Goal: Task Accomplishment & Management: Manage account settings

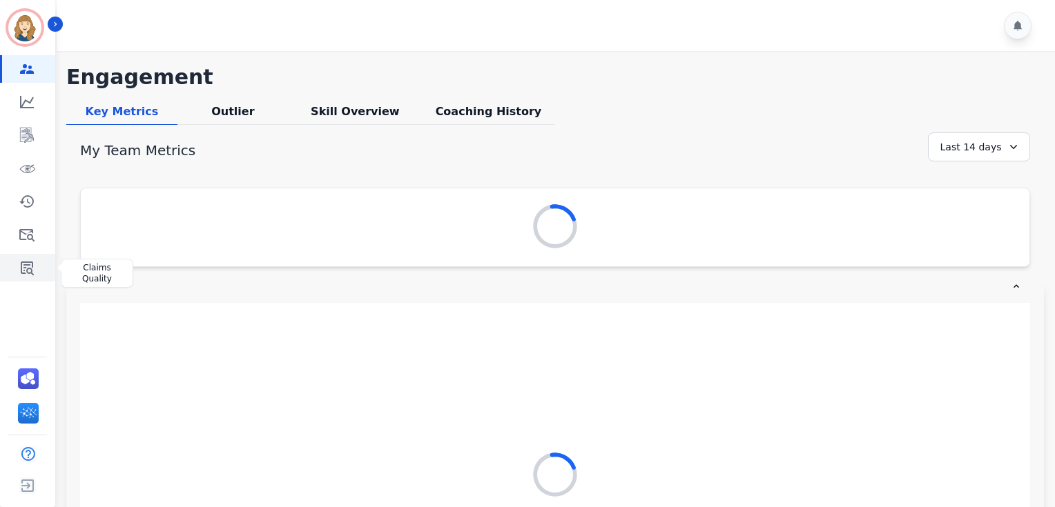
click at [33, 272] on icon "Sidebar" at bounding box center [27, 268] width 17 height 17
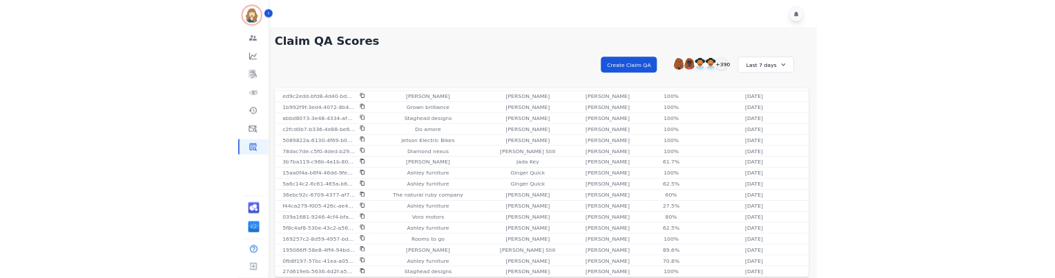
scroll to position [373, 0]
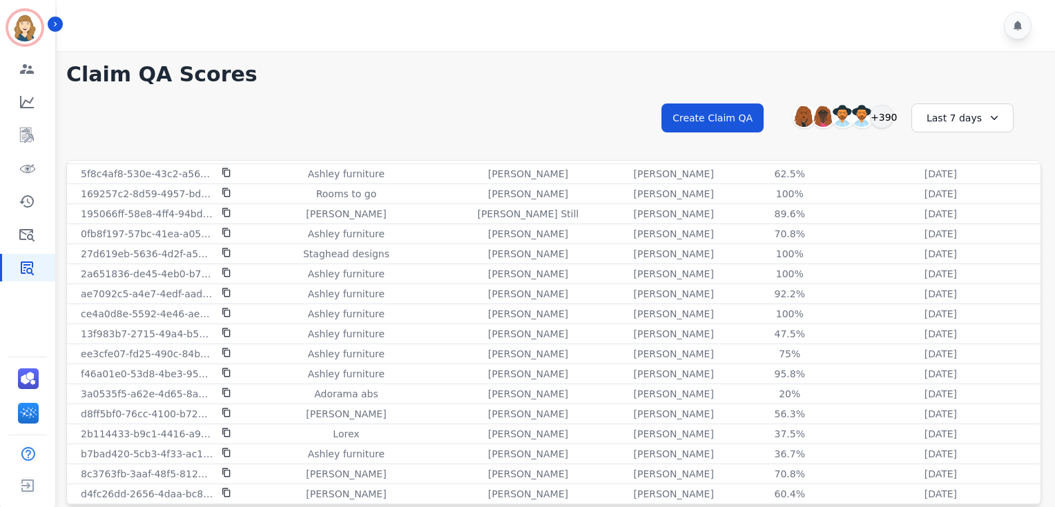
click at [959, 115] on div "Last 7 days" at bounding box center [962, 118] width 102 height 29
click at [900, 84] on h1 "Claim QA Scores" at bounding box center [553, 74] width 975 height 25
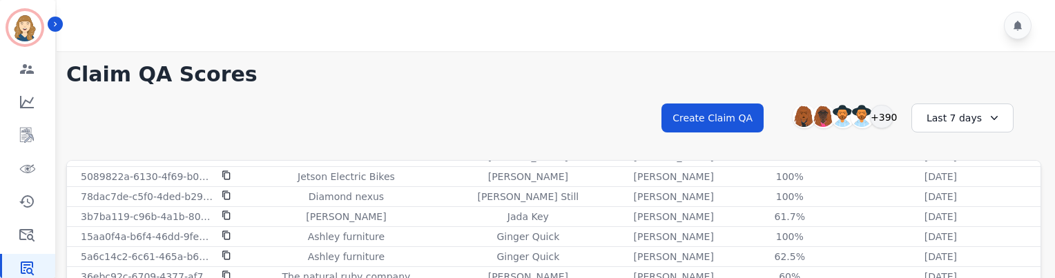
scroll to position [192, 0]
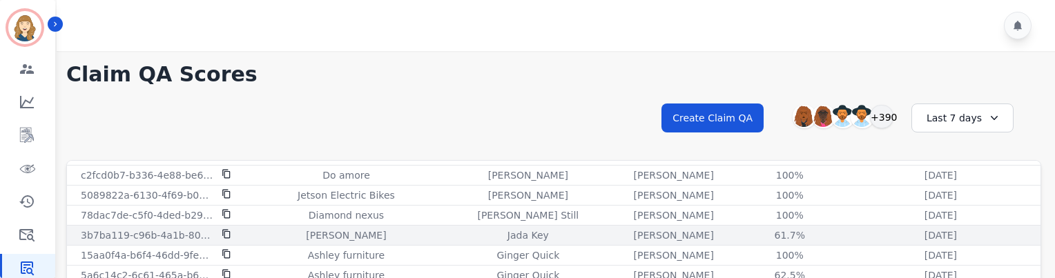
click at [226, 232] on icon at bounding box center [227, 234] width 10 height 10
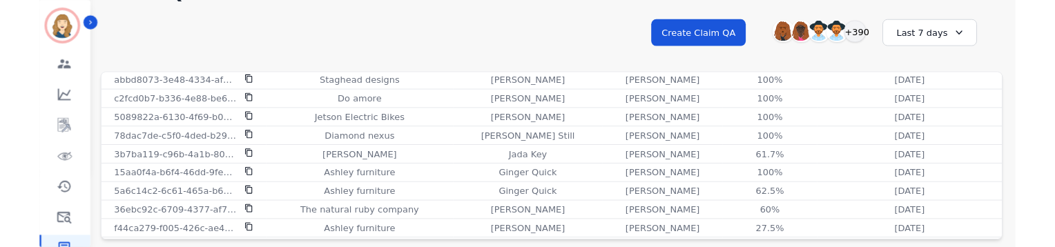
scroll to position [49, 0]
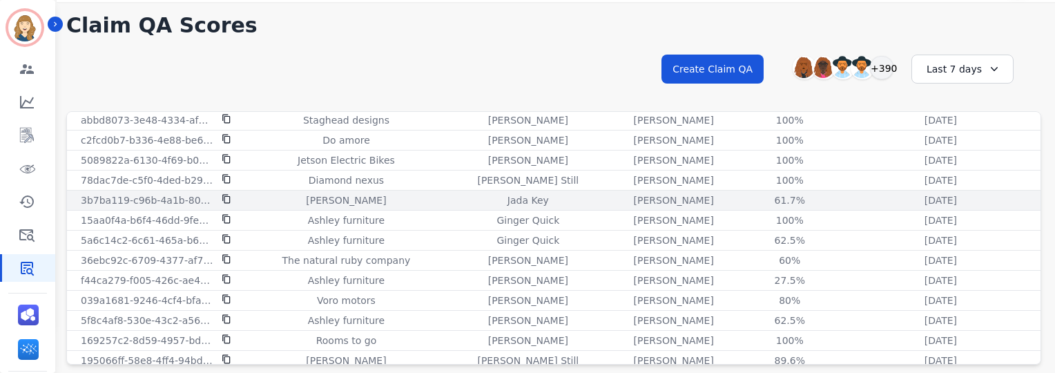
click at [272, 193] on div "[PERSON_NAME]" at bounding box center [346, 200] width 197 height 14
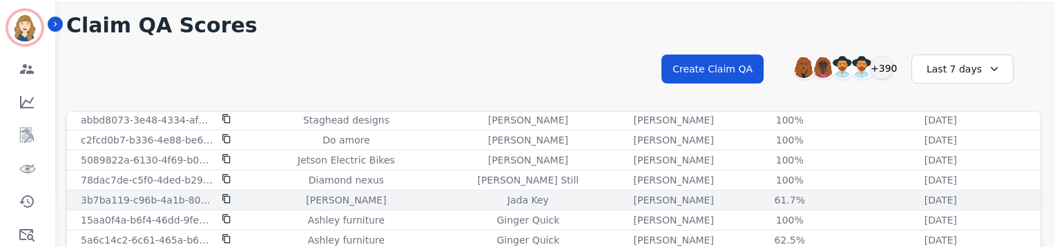
click at [634, 201] on p "[PERSON_NAME]" at bounding box center [674, 200] width 80 height 14
click at [741, 195] on div "61.7% See QA score details" at bounding box center [789, 200] width 97 height 14
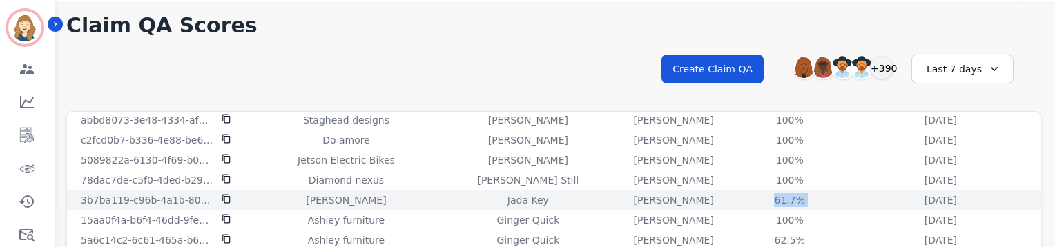
click at [741, 195] on div "61.7% See QA score details" at bounding box center [789, 200] width 97 height 14
click at [256, 196] on div "[PERSON_NAME]" at bounding box center [346, 200] width 197 height 14
click at [165, 198] on p "3b7ba119-c96b-4a1b-8021-6f61793c08f4" at bounding box center [147, 200] width 133 height 14
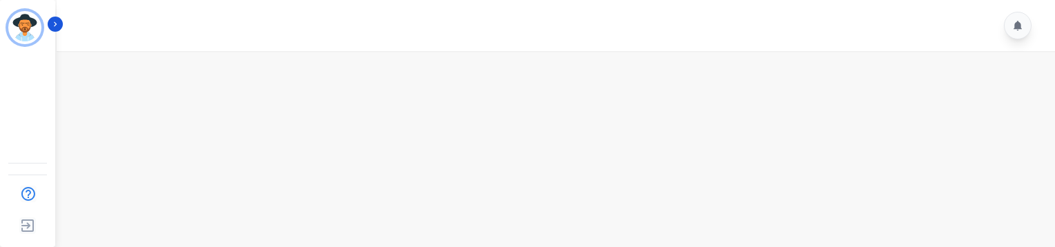
scroll to position [14, 0]
click at [268, 206] on main at bounding box center [553, 167] width 1002 height 261
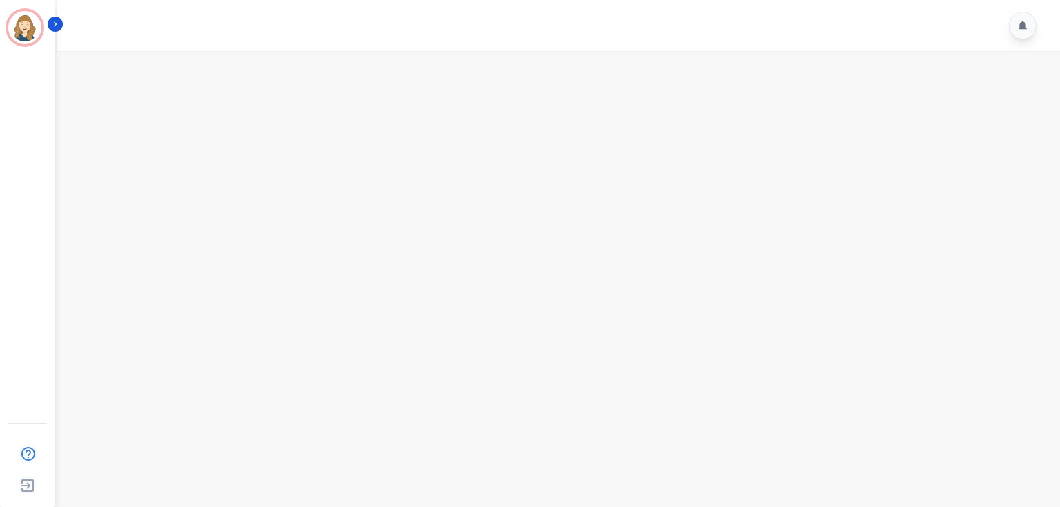
click at [536, 260] on main at bounding box center [556, 304] width 1008 height 507
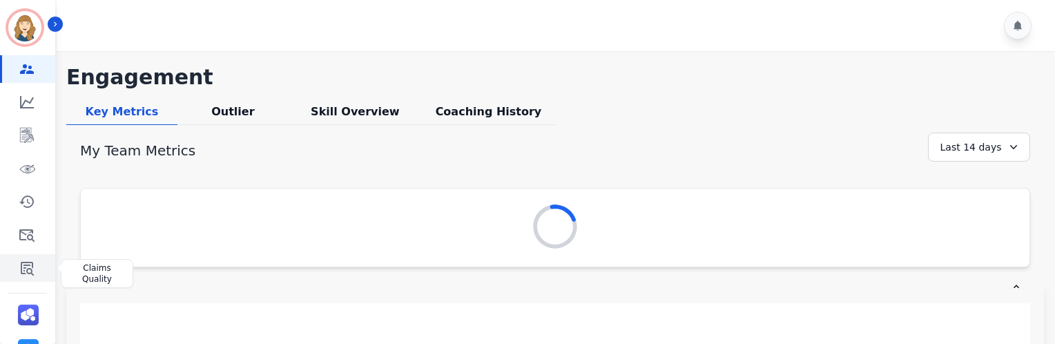
click at [34, 261] on icon "Sidebar" at bounding box center [27, 268] width 17 height 17
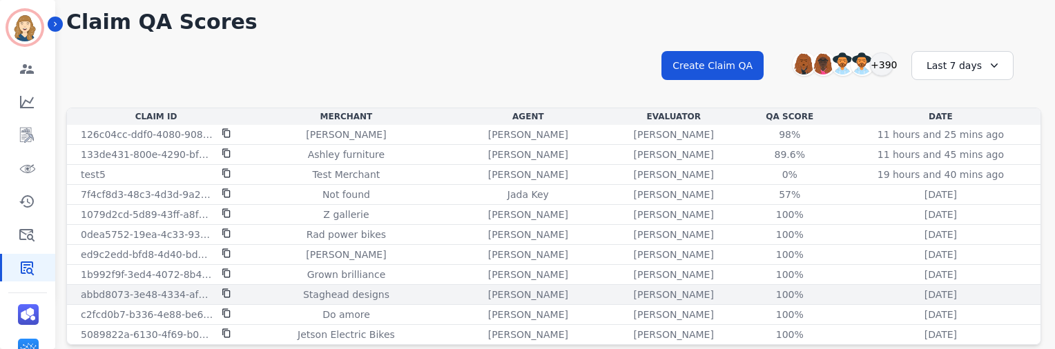
scroll to position [481, 0]
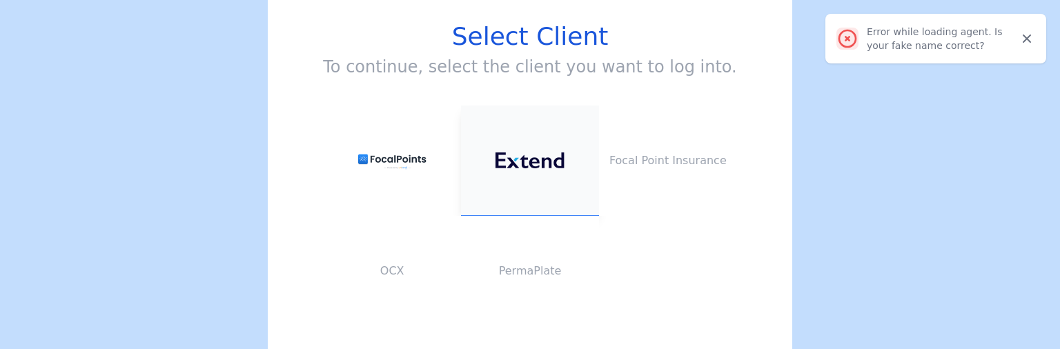
click at [528, 152] on button at bounding box center [530, 161] width 138 height 110
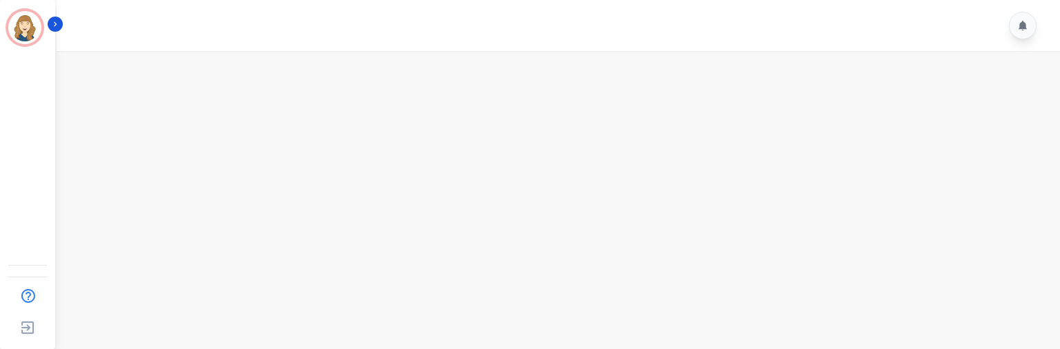
click at [510, 160] on main at bounding box center [556, 225] width 1008 height 349
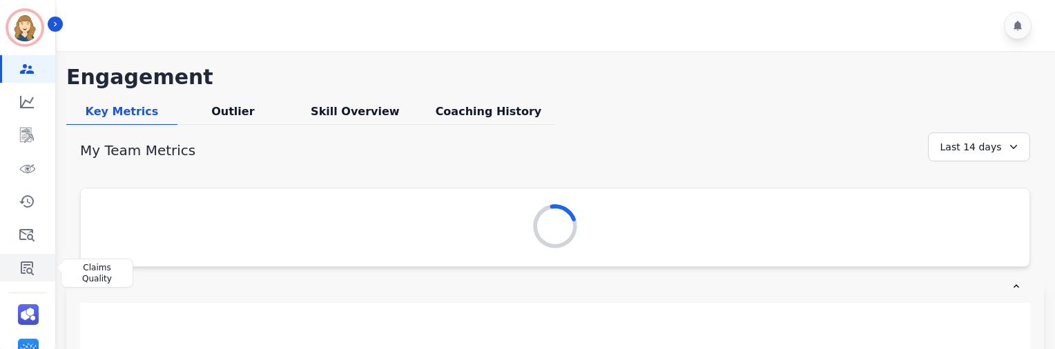
click at [25, 274] on icon "Sidebar" at bounding box center [27, 268] width 17 height 17
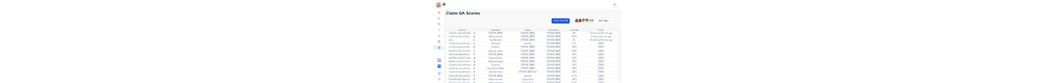
scroll to position [401, 0]
